Goal: Browse casually: Explore the website without a specific task or goal

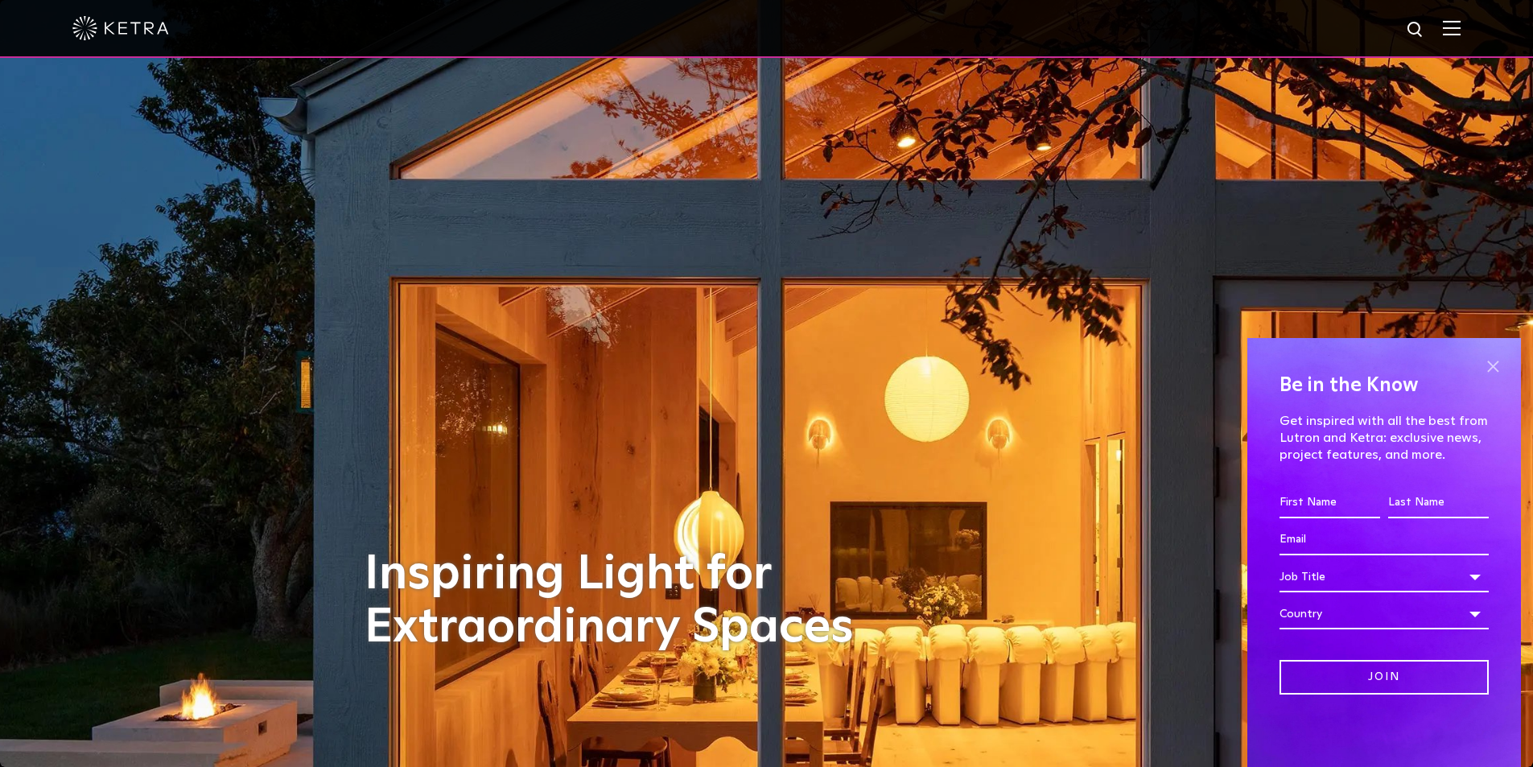
click at [1498, 367] on span at bounding box center [1492, 366] width 24 height 24
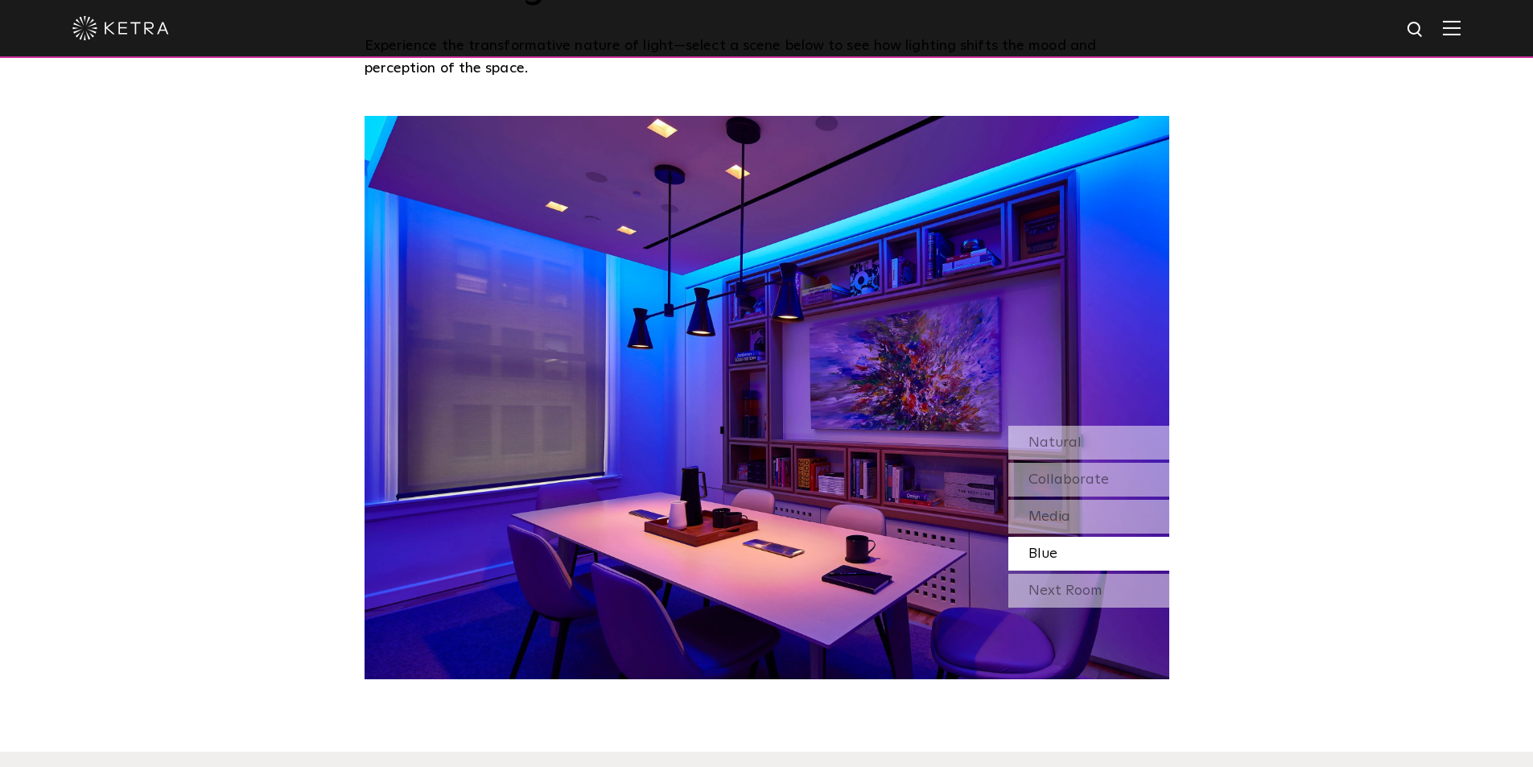
scroll to position [1448, 0]
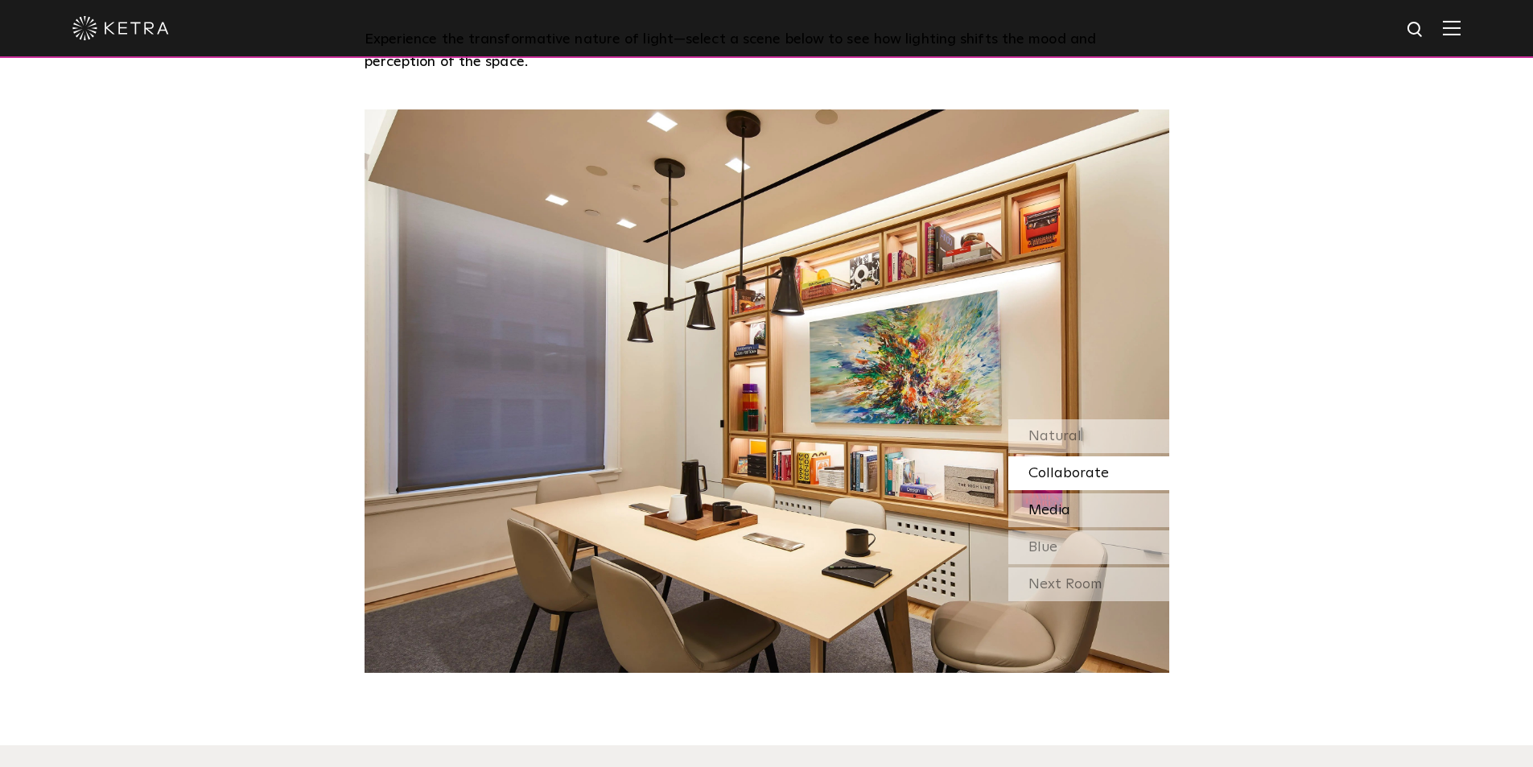
click at [1105, 505] on div "Media" at bounding box center [1088, 510] width 161 height 34
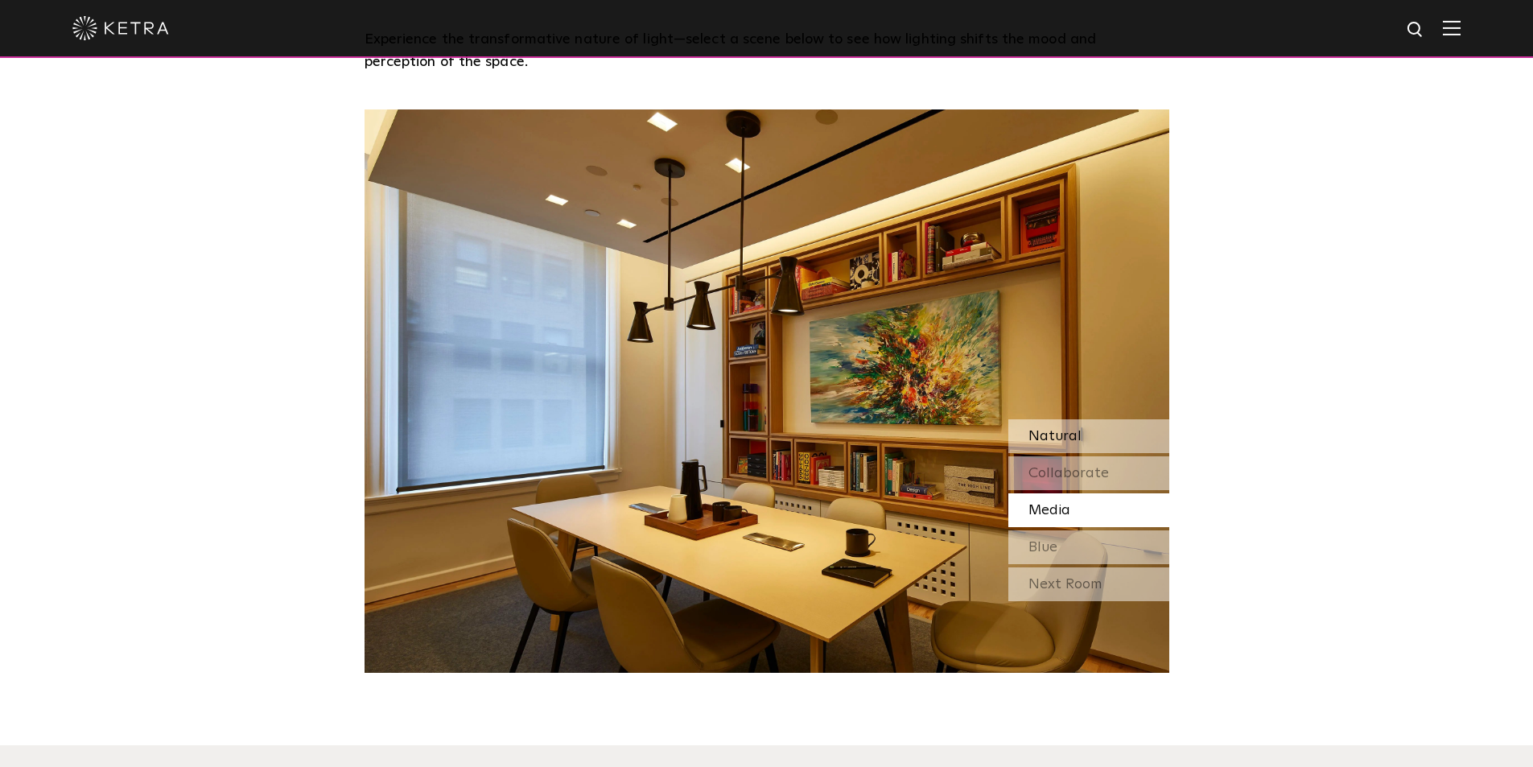
click at [1091, 442] on div "Natural" at bounding box center [1088, 436] width 161 height 34
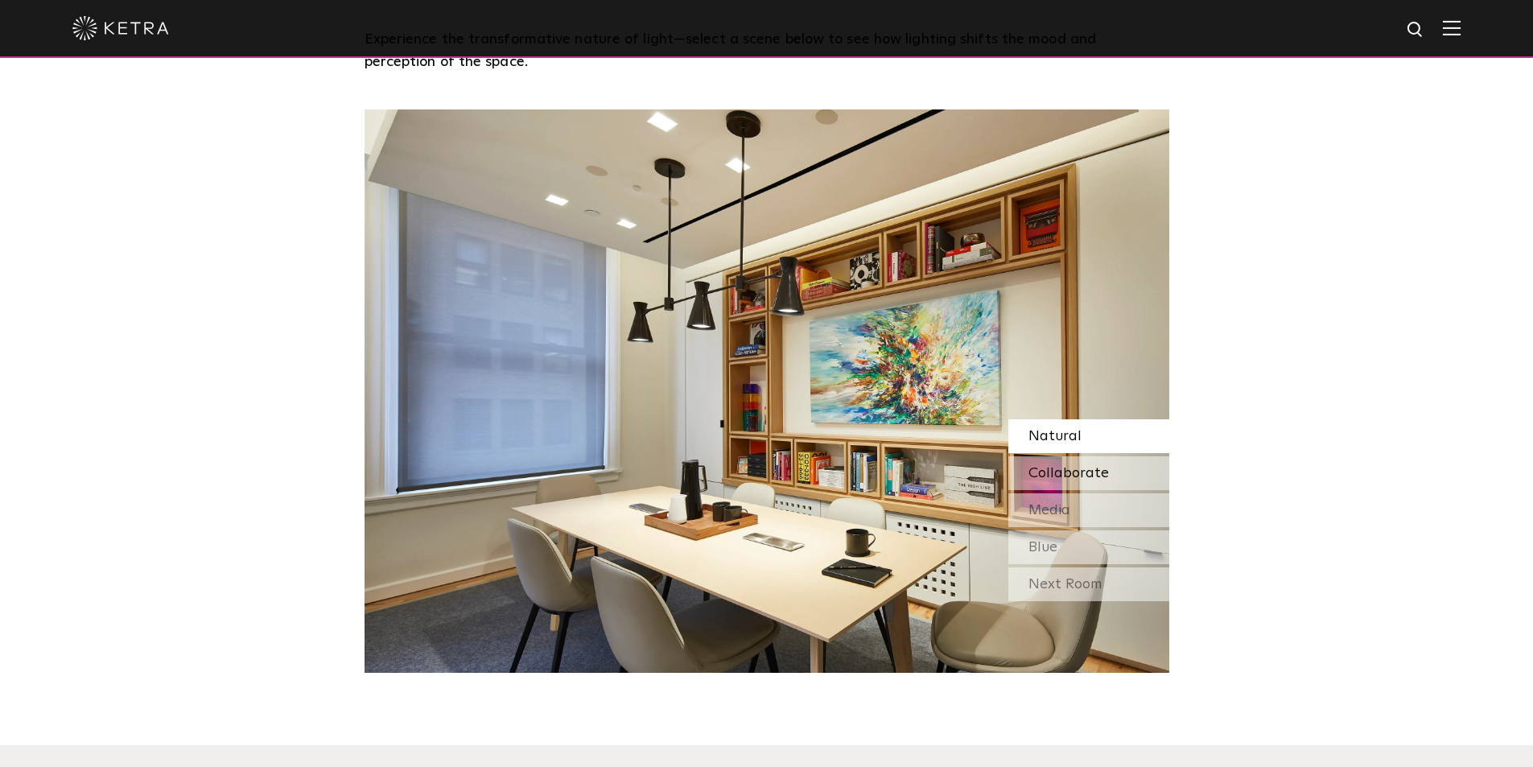
click at [1082, 480] on span "Collaborate" at bounding box center [1068, 473] width 80 height 14
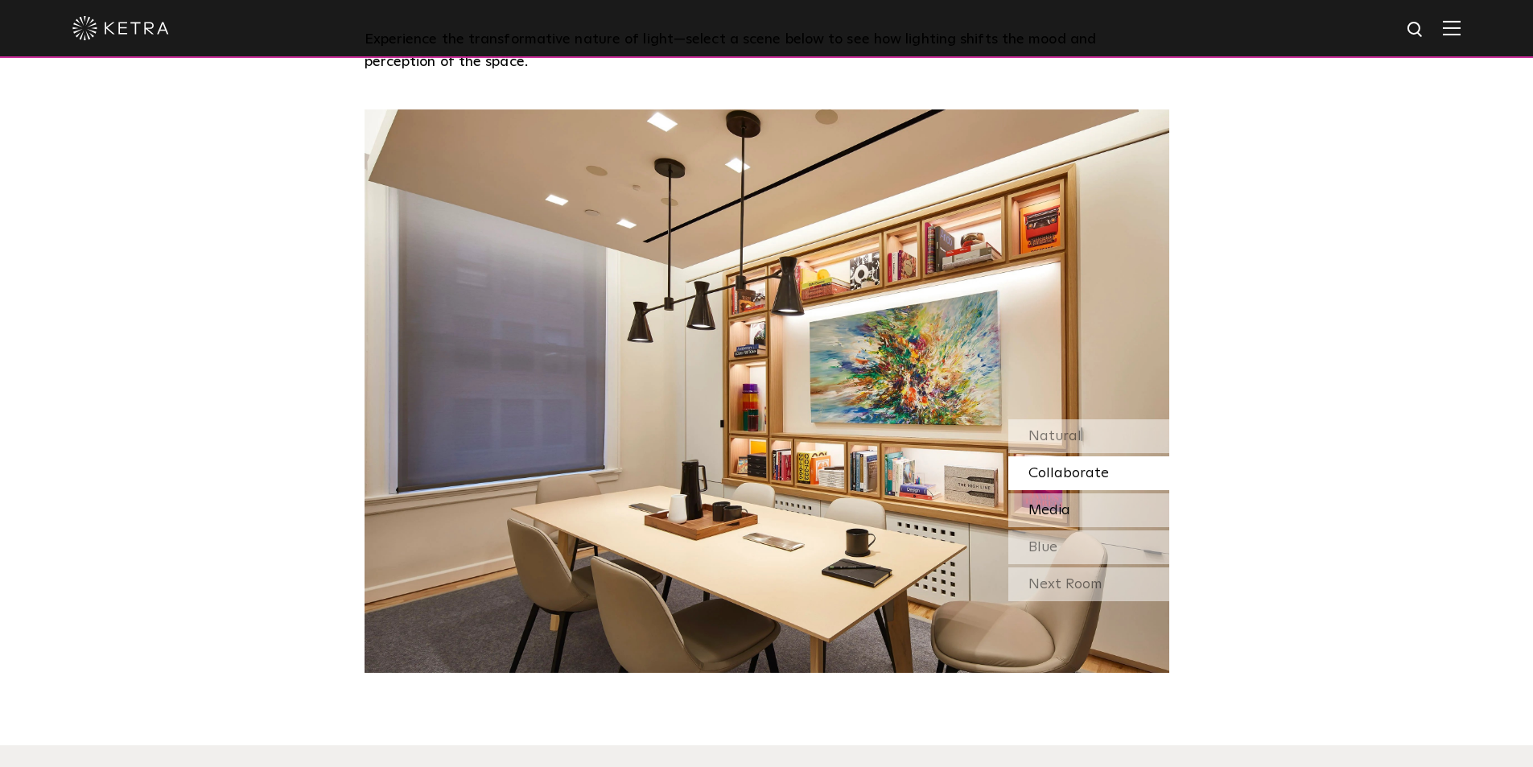
click at [1057, 525] on div "Media" at bounding box center [1088, 510] width 161 height 34
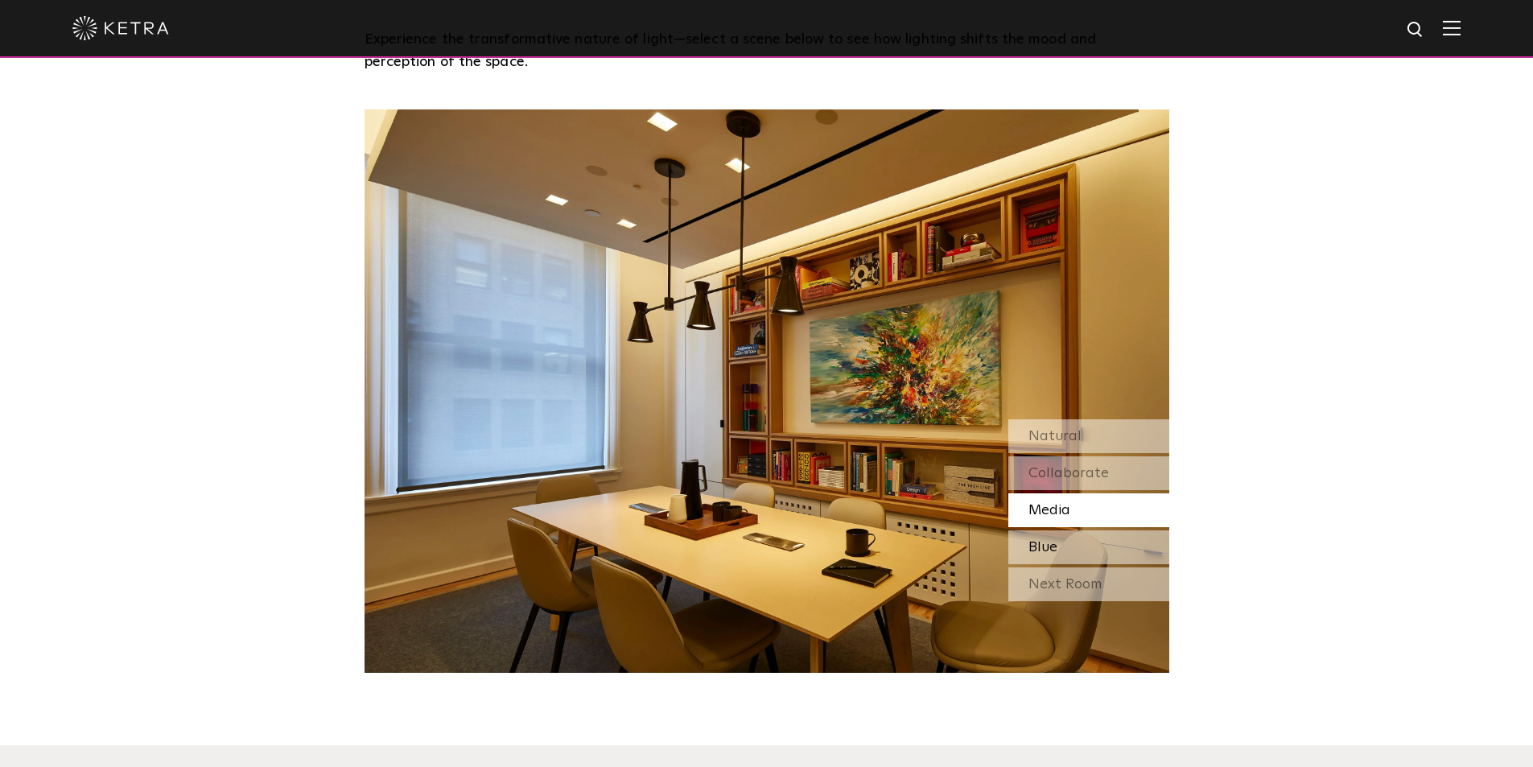
click at [1059, 550] on div "Blue" at bounding box center [1088, 547] width 161 height 34
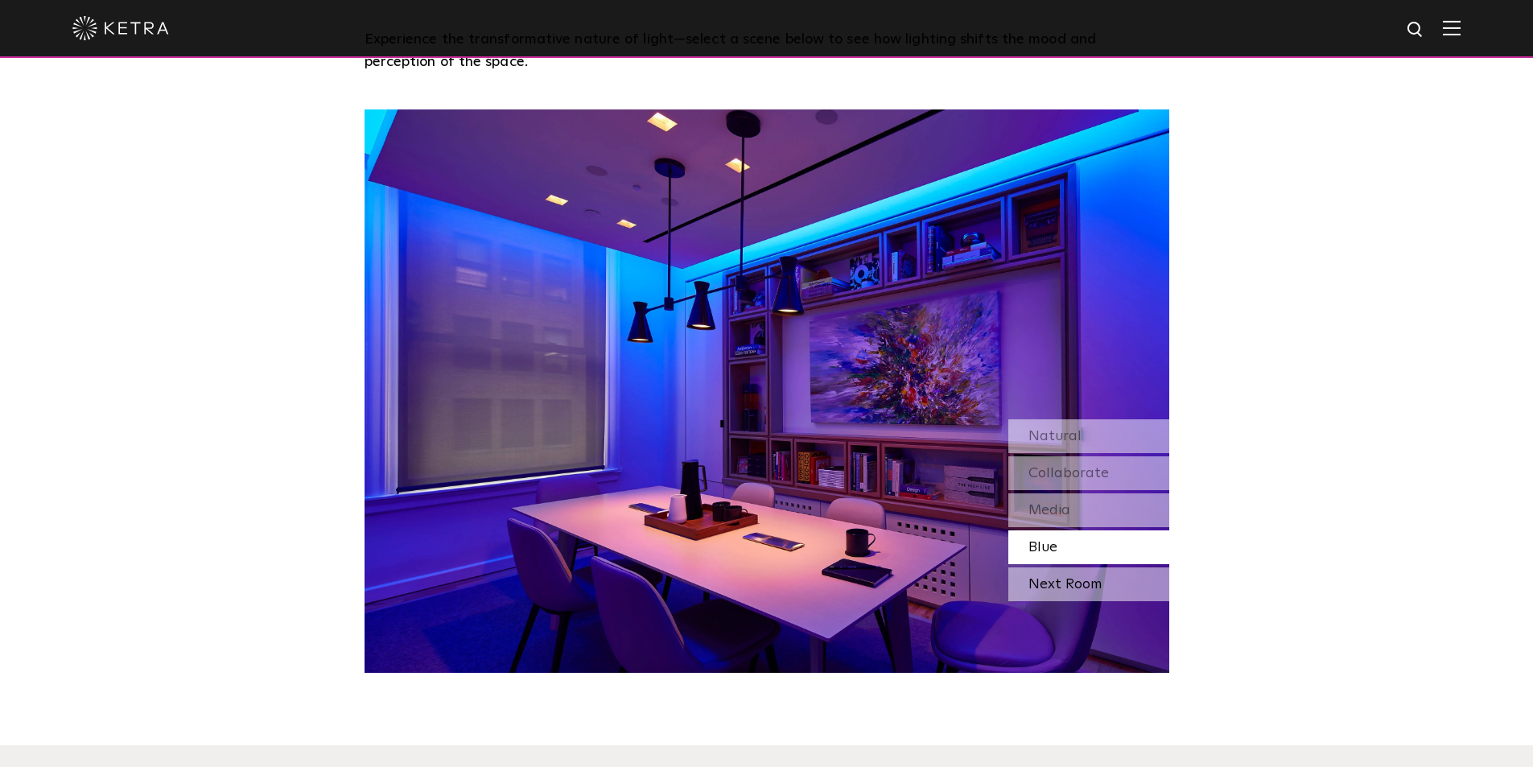
click at [1060, 588] on div "Next Room" at bounding box center [1088, 584] width 161 height 34
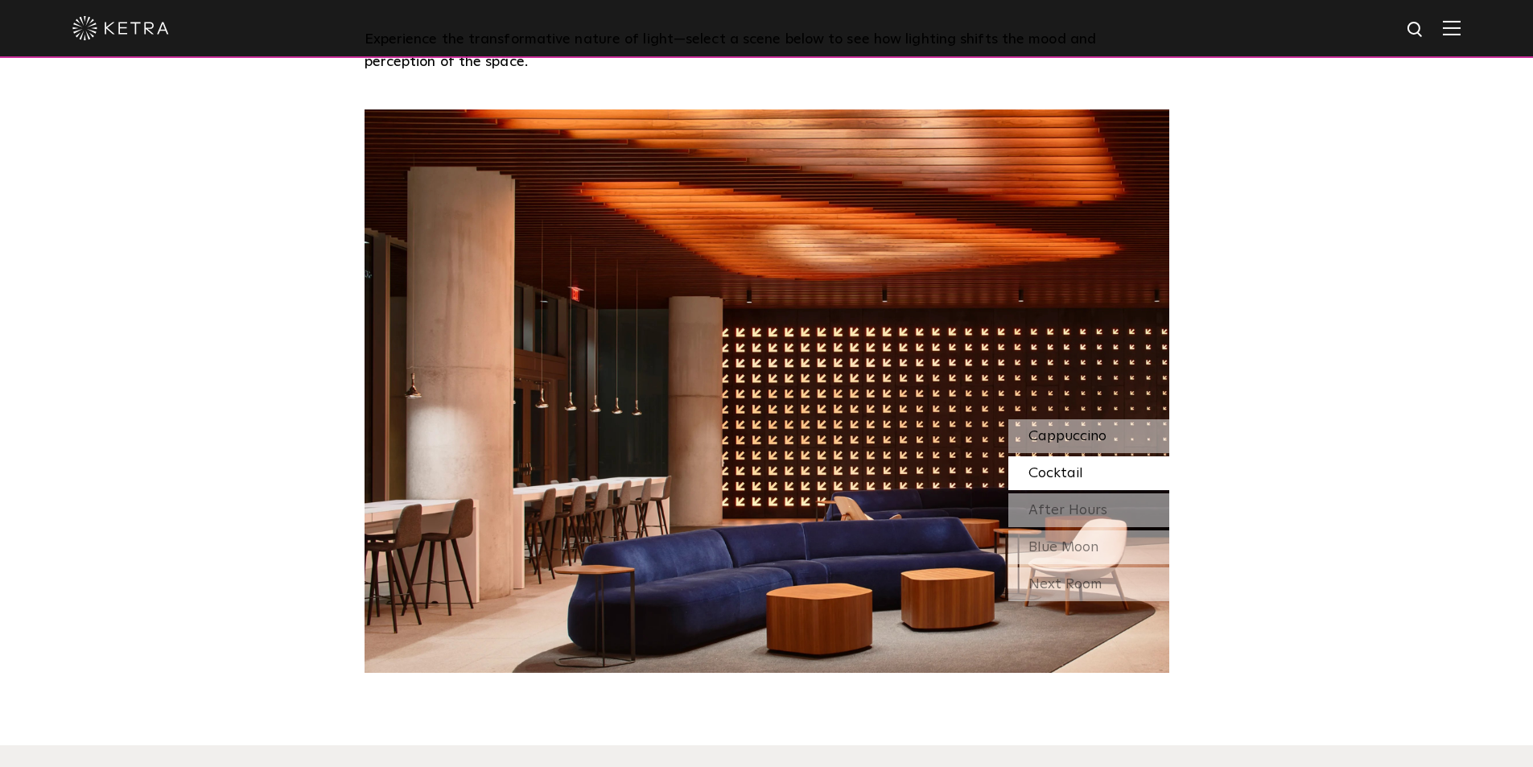
click at [1084, 425] on div "Cappuccino" at bounding box center [1088, 436] width 161 height 34
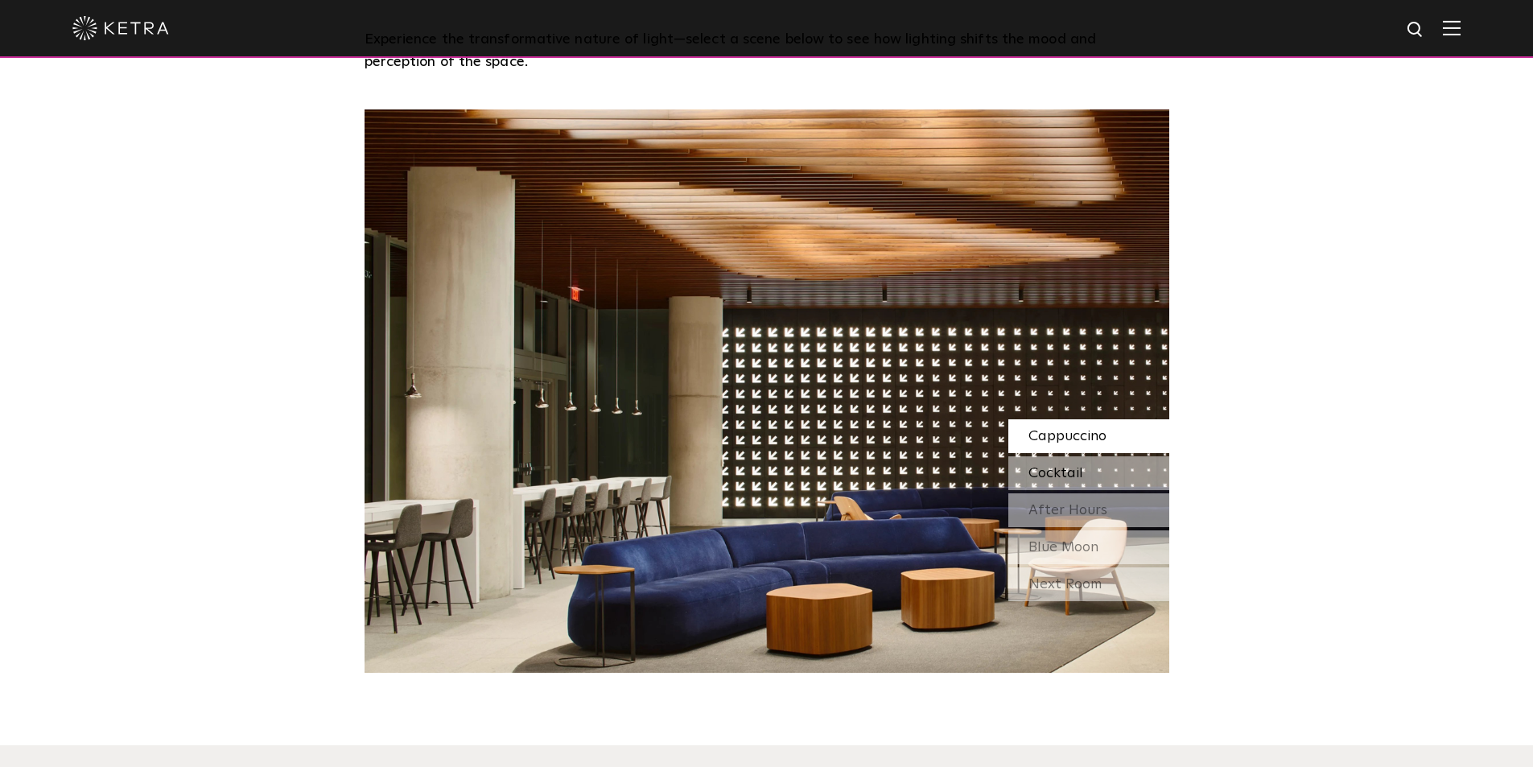
click at [1070, 471] on span "Cocktail" at bounding box center [1055, 473] width 55 height 14
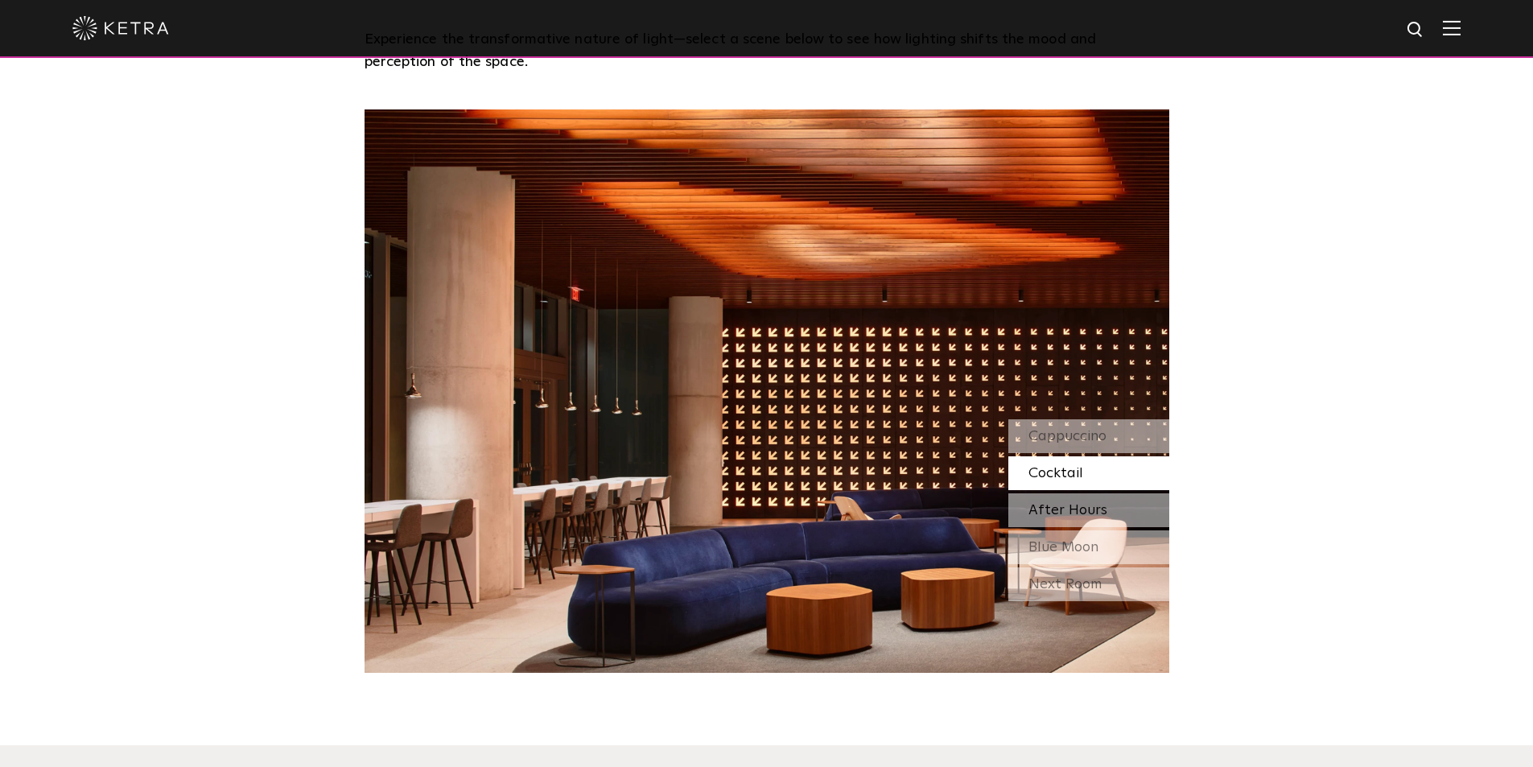
click at [1074, 516] on span "After Hours" at bounding box center [1067, 510] width 79 height 14
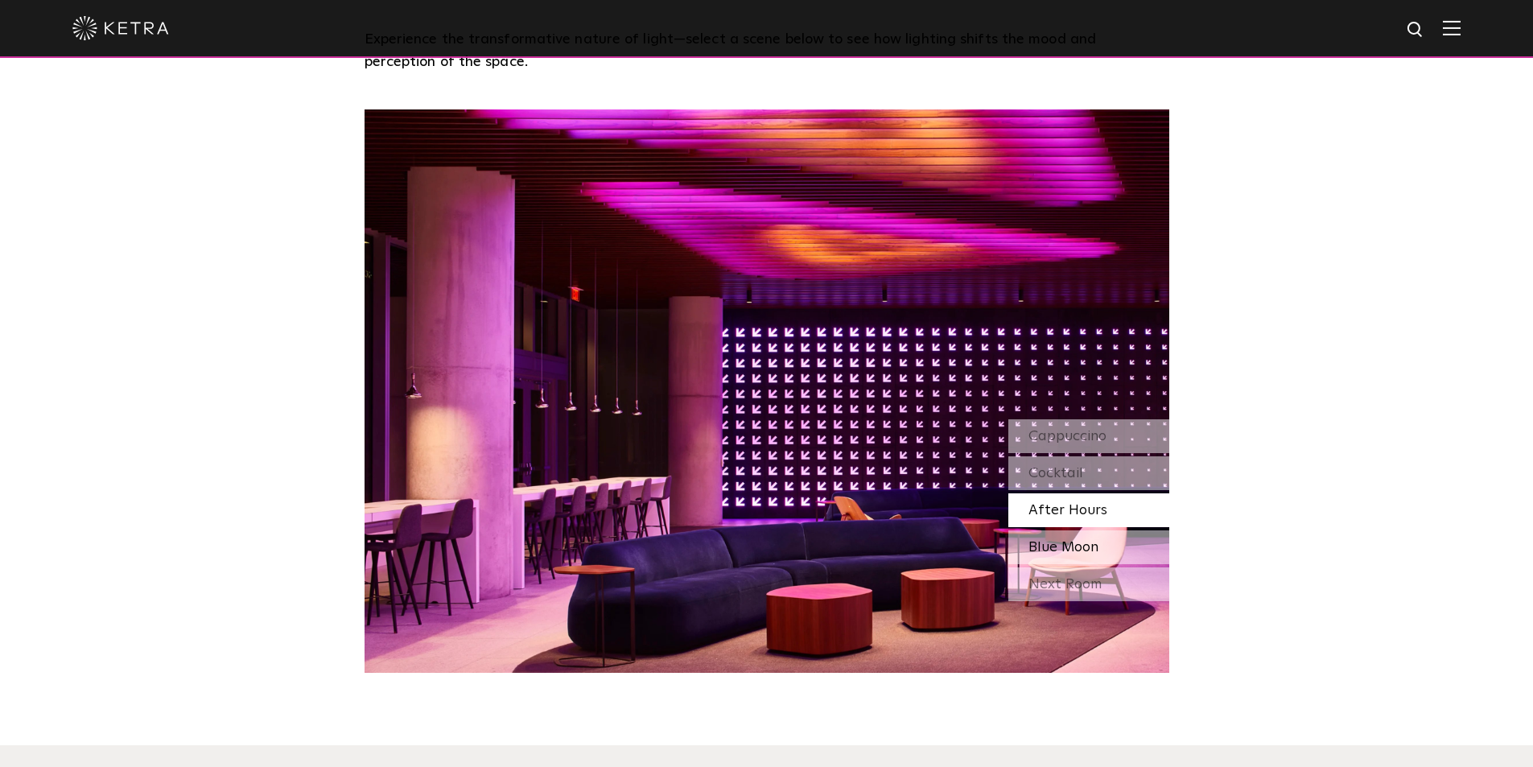
click at [1084, 540] on span "Blue Moon" at bounding box center [1063, 547] width 70 height 14
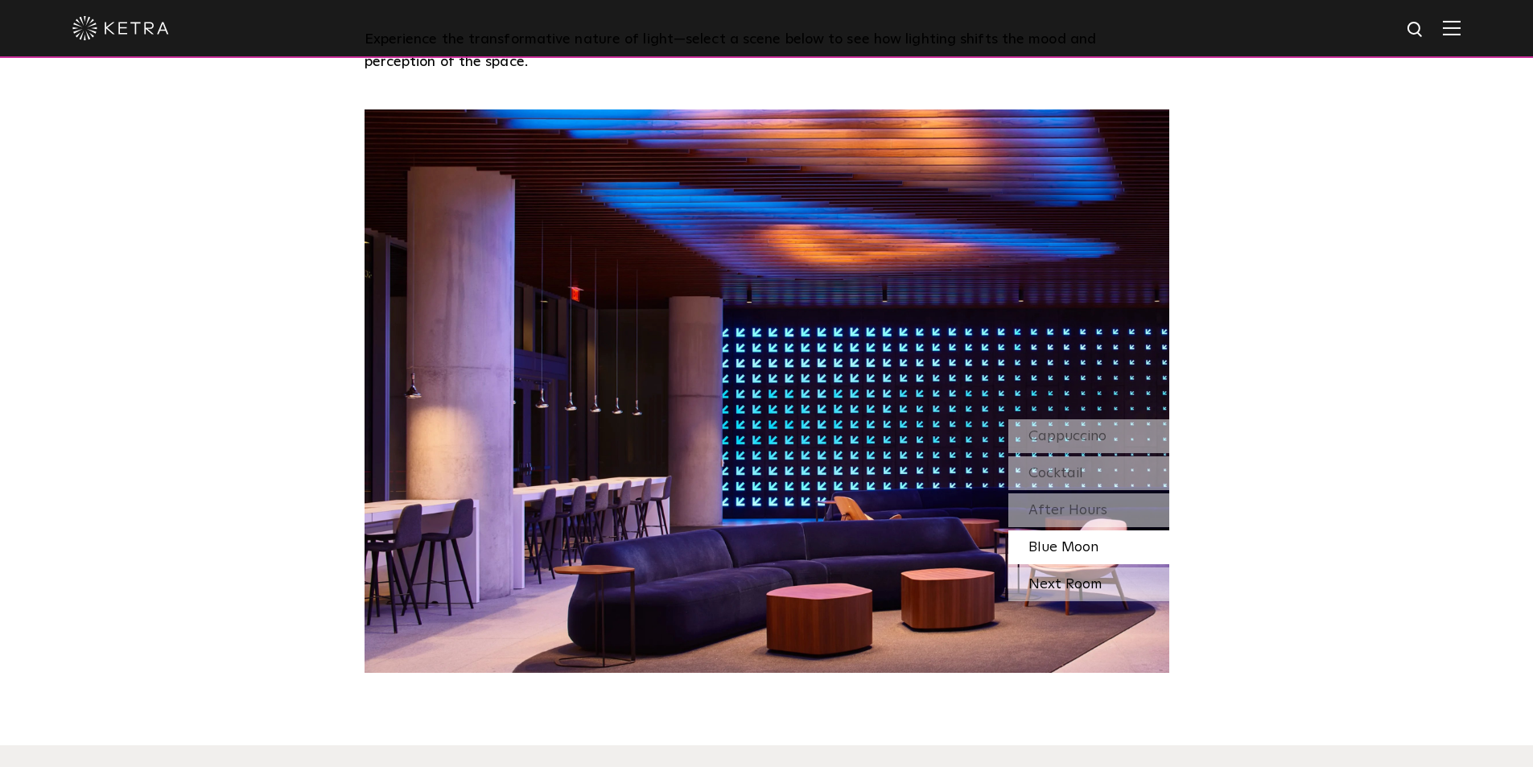
click at [1070, 574] on div "Next Room" at bounding box center [1088, 584] width 161 height 34
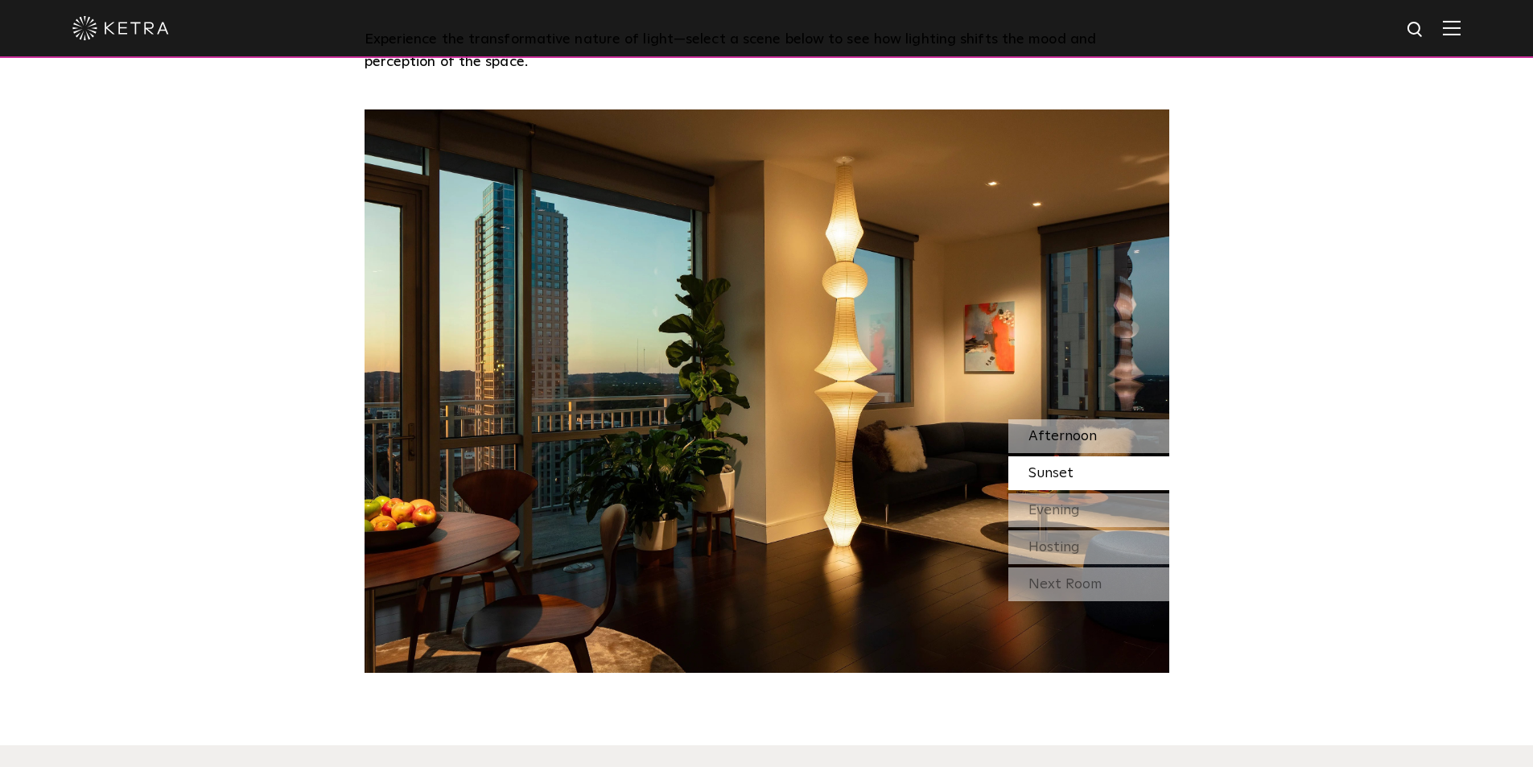
click at [1092, 435] on span "Afternoon" at bounding box center [1062, 436] width 68 height 14
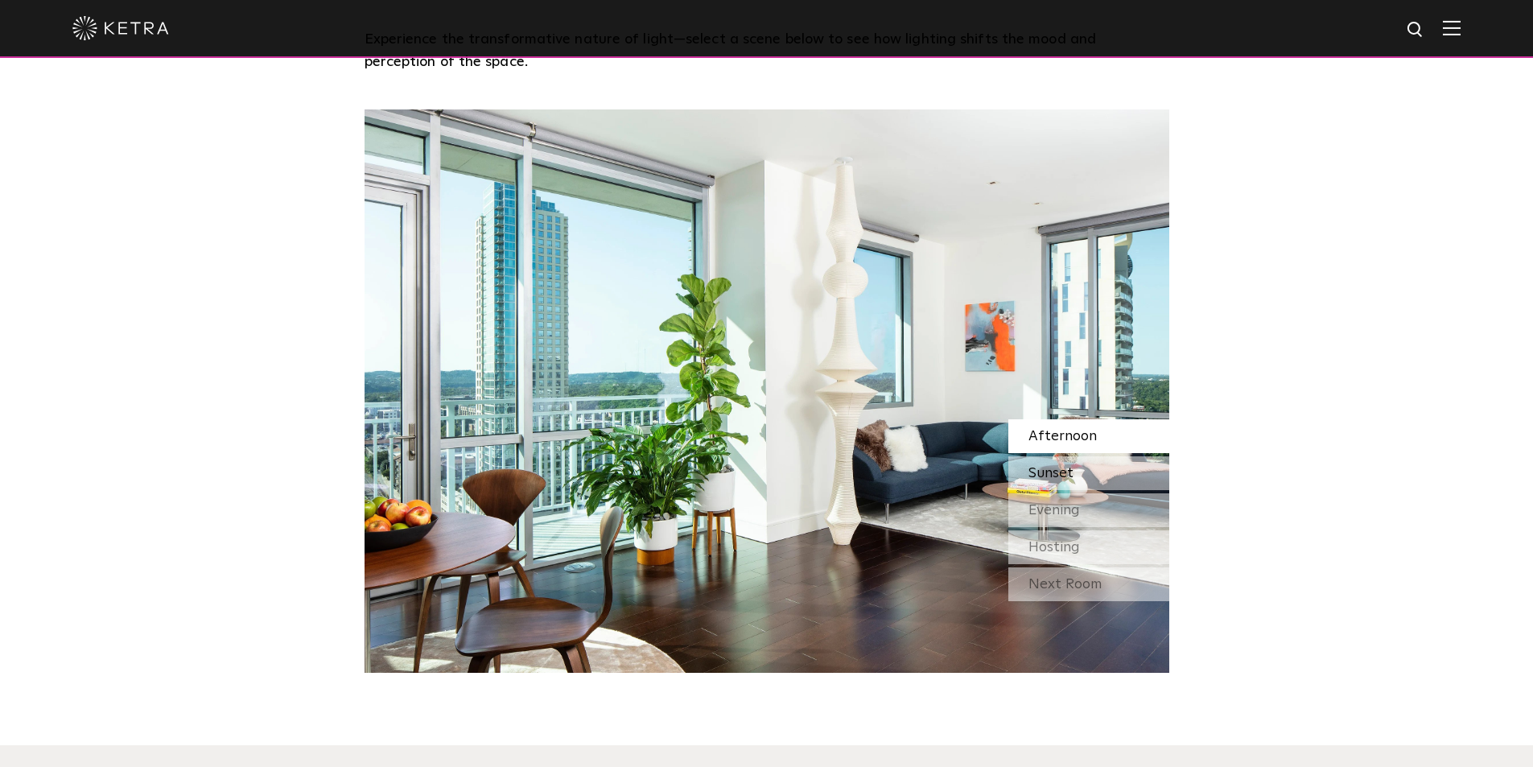
click at [1079, 467] on div "Sunset" at bounding box center [1088, 473] width 161 height 34
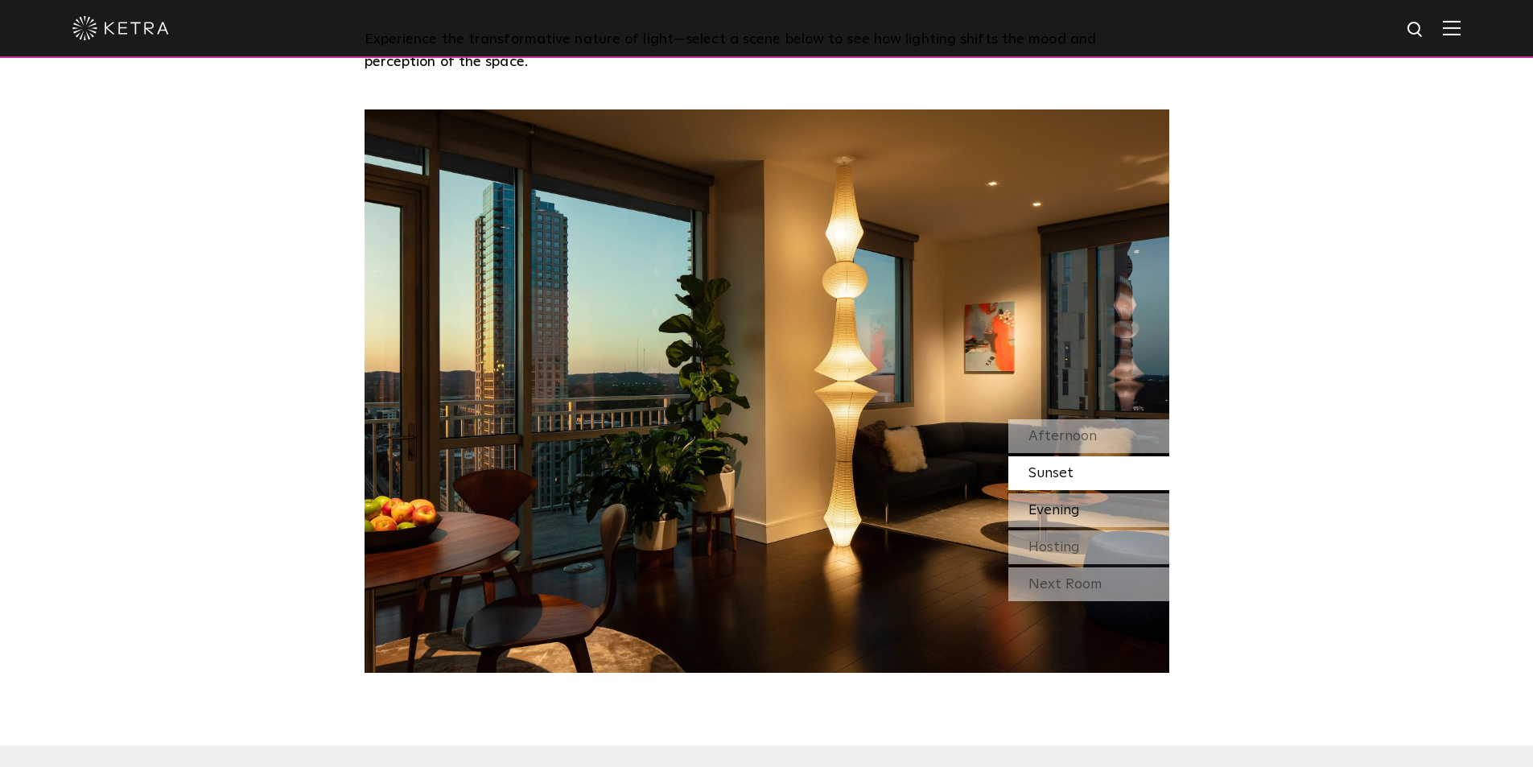
click at [1081, 508] on div "Evening" at bounding box center [1088, 510] width 161 height 34
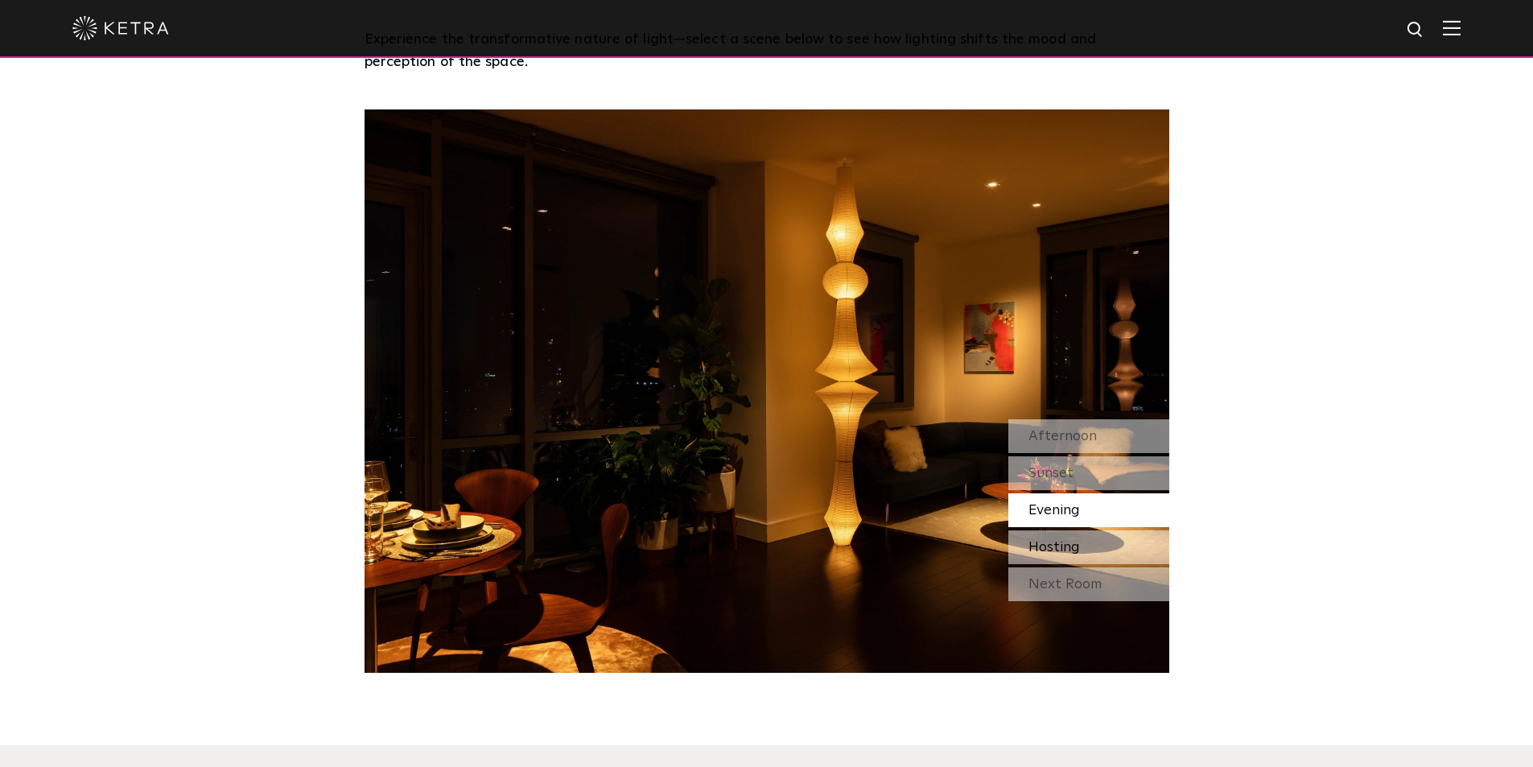
click at [1078, 549] on span "Hosting" at bounding box center [1053, 547] width 51 height 14
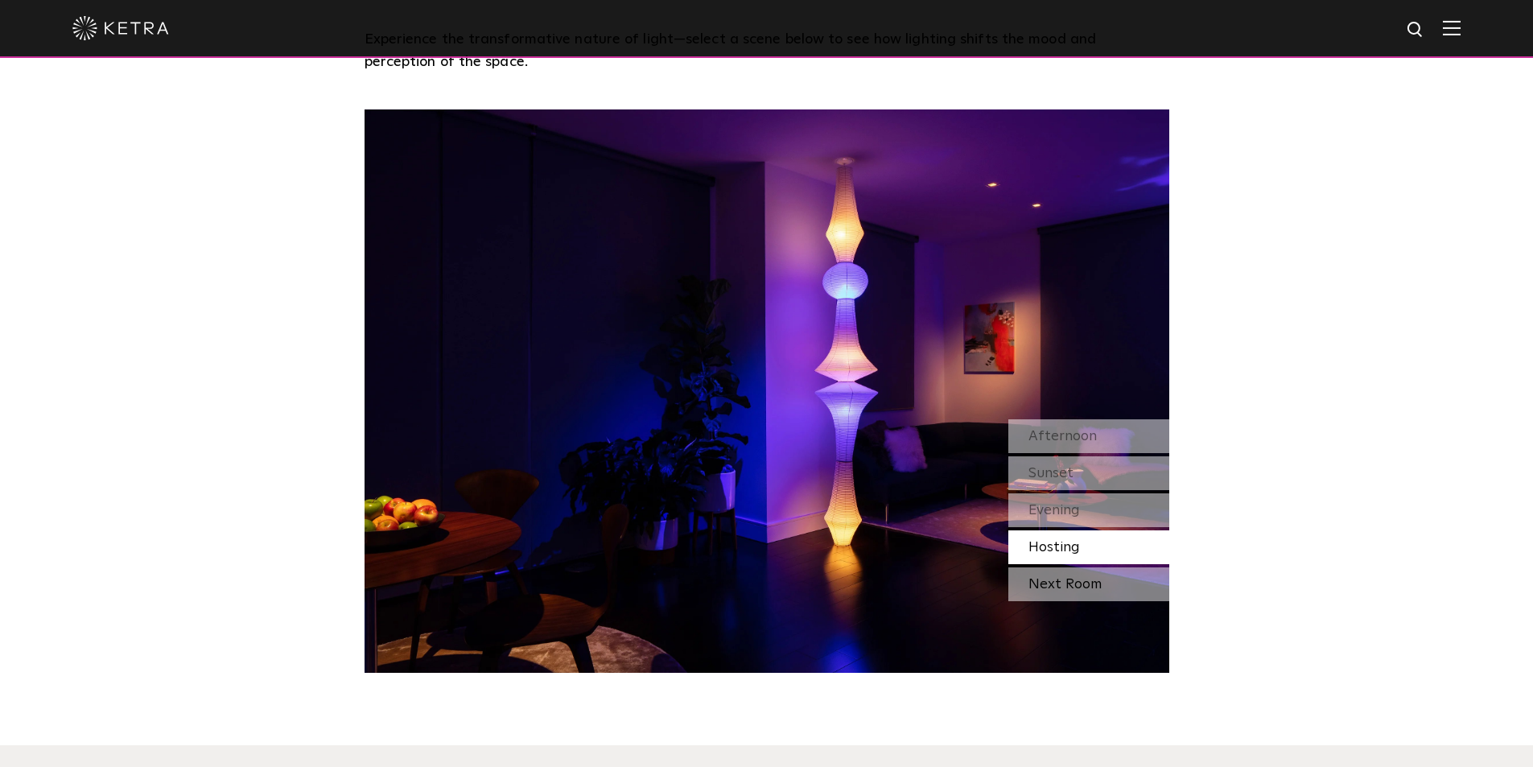
click at [1079, 577] on div "Next Room" at bounding box center [1088, 584] width 161 height 34
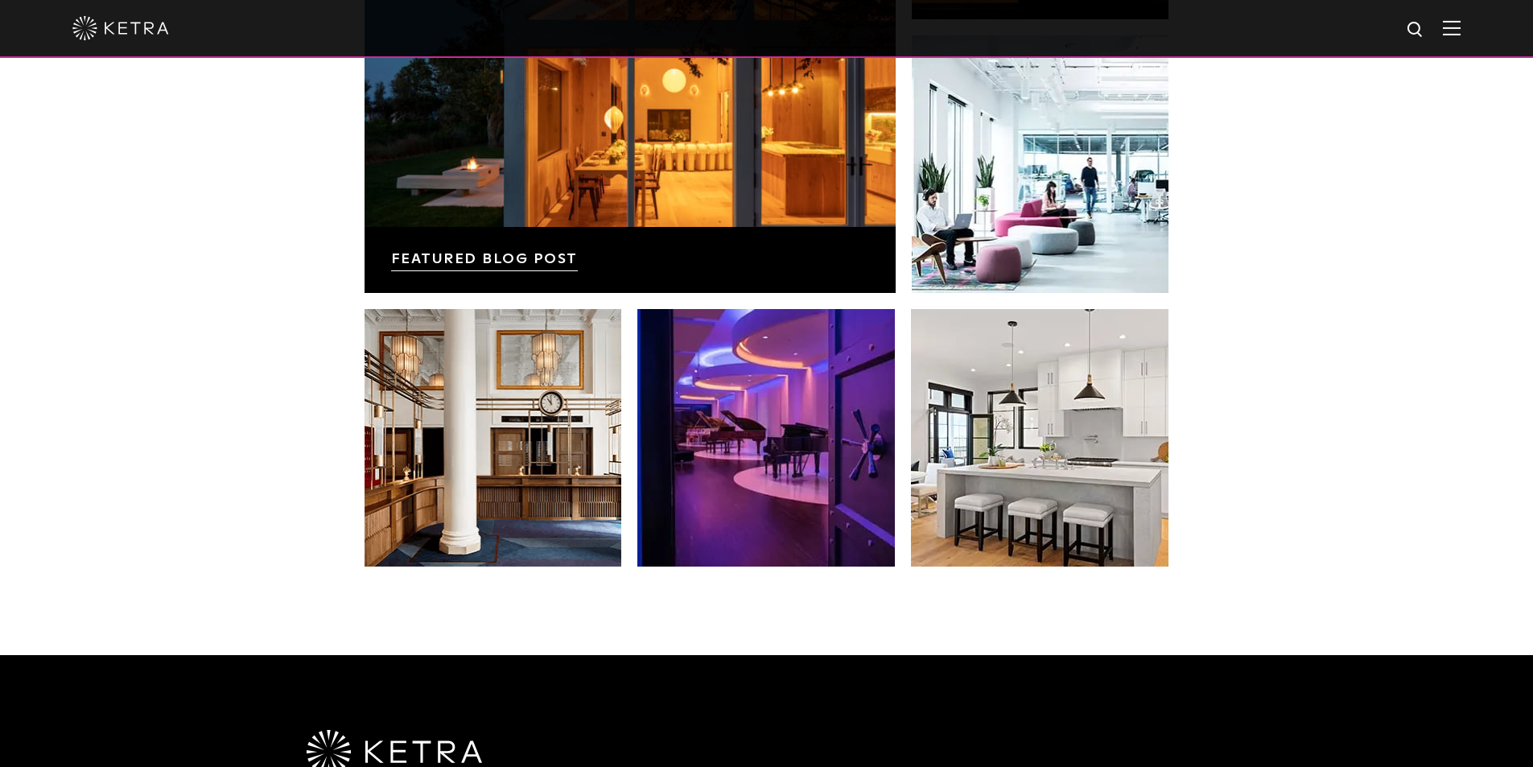
scroll to position [3057, 0]
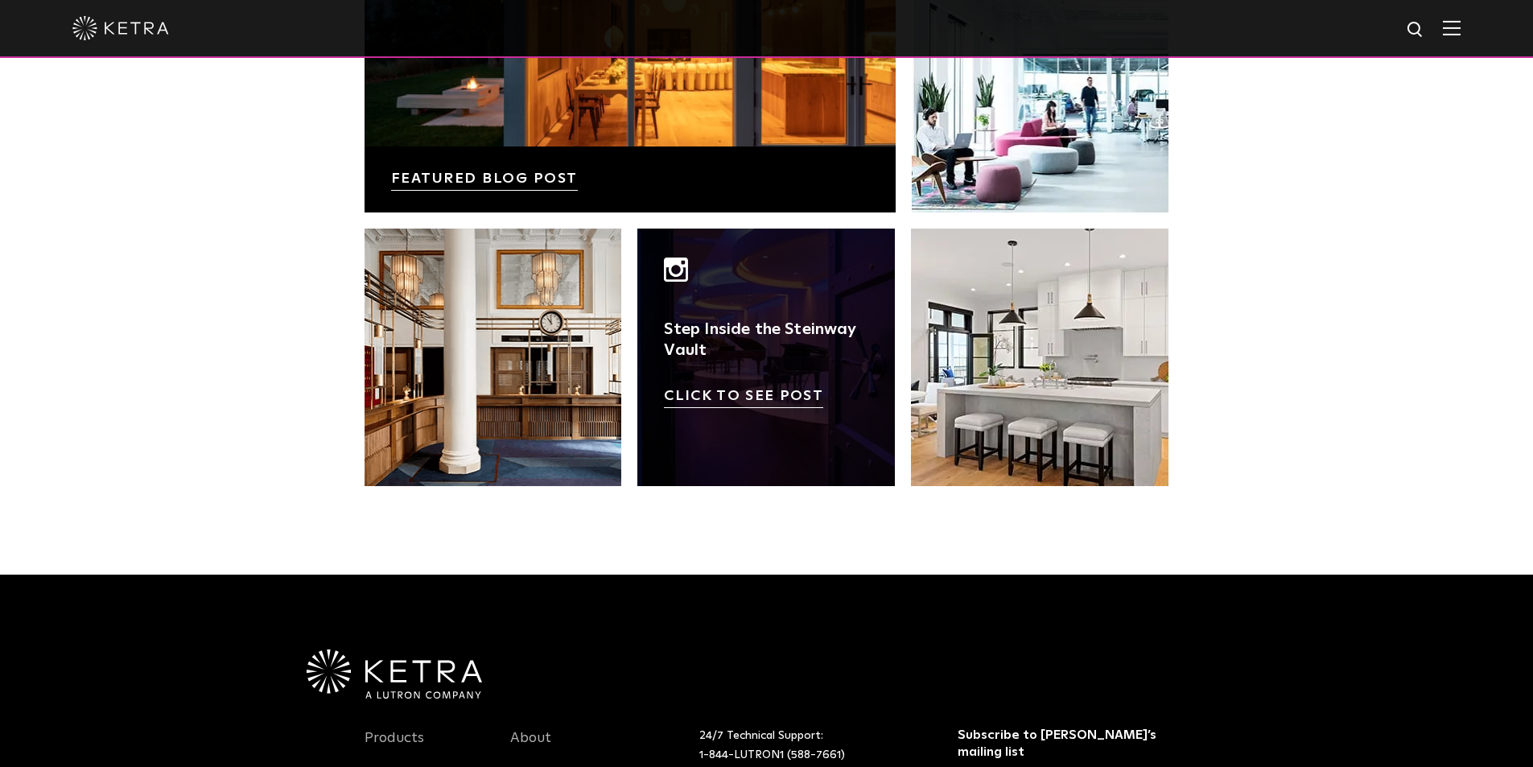
click at [762, 451] on link at bounding box center [765, 356] width 257 height 257
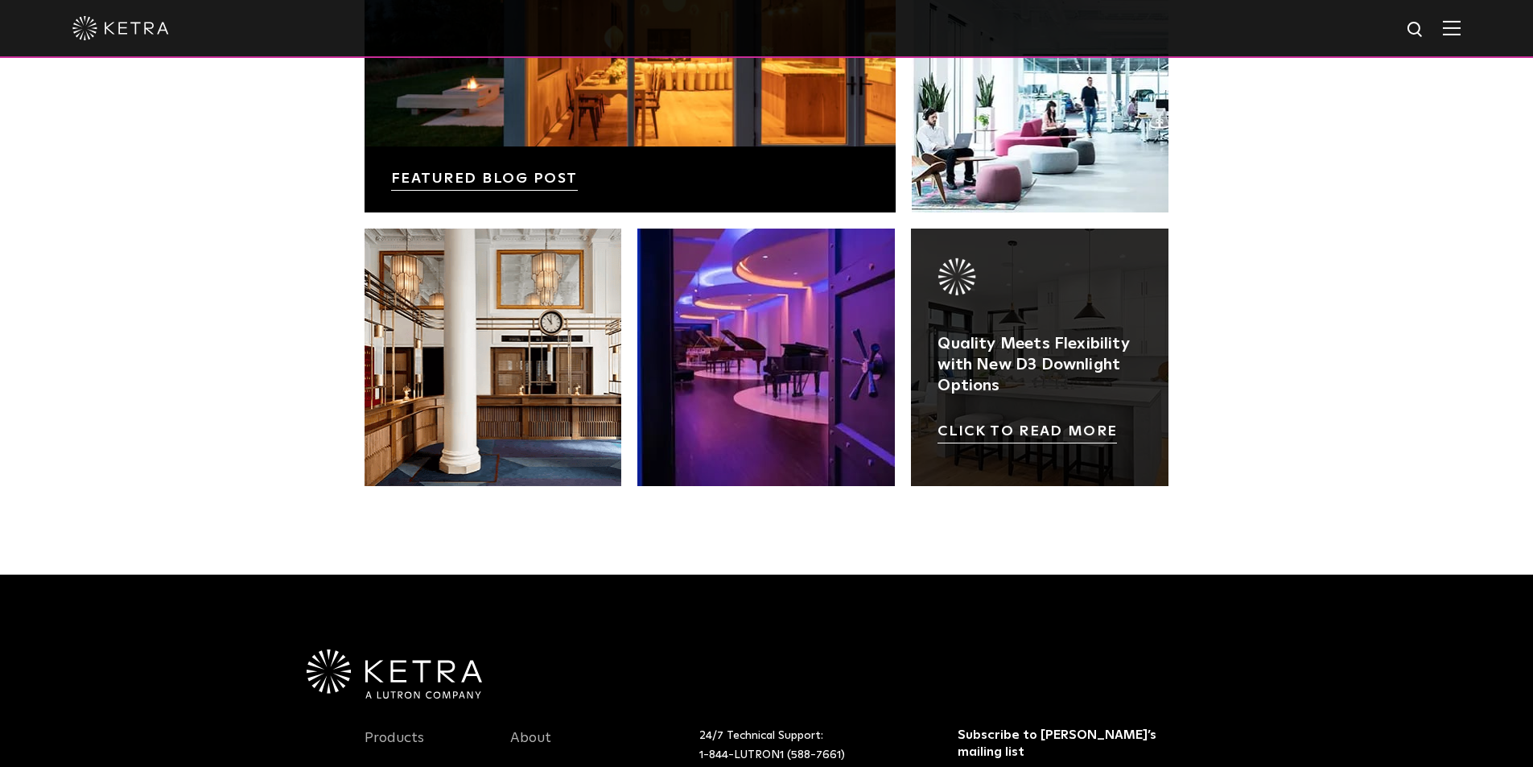
click at [998, 392] on link at bounding box center [1039, 356] width 257 height 257
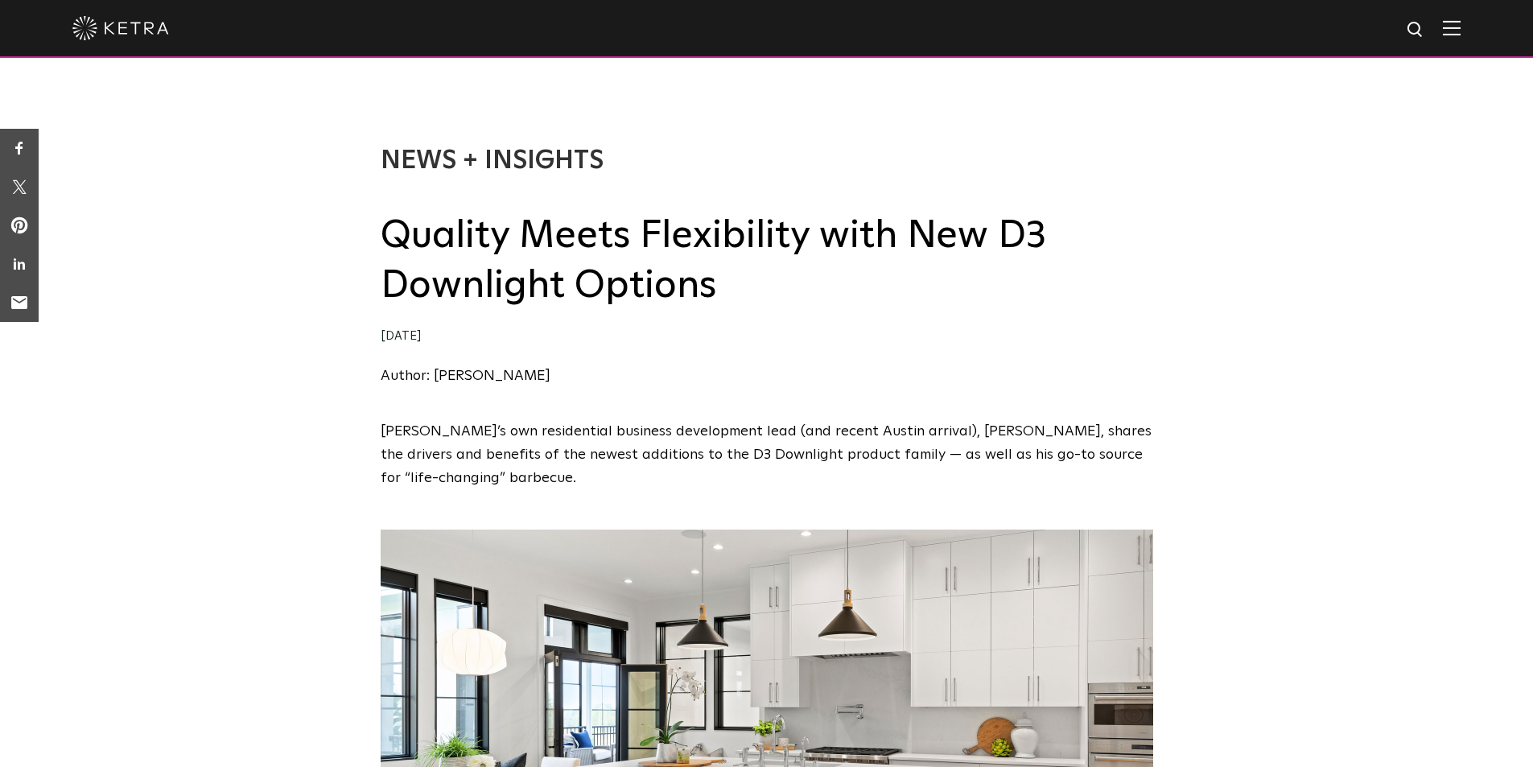
drag, startPoint x: 1327, startPoint y: 610, endPoint x: 1269, endPoint y: 252, distance: 362.5
